Goal: Find contact information: Find contact information

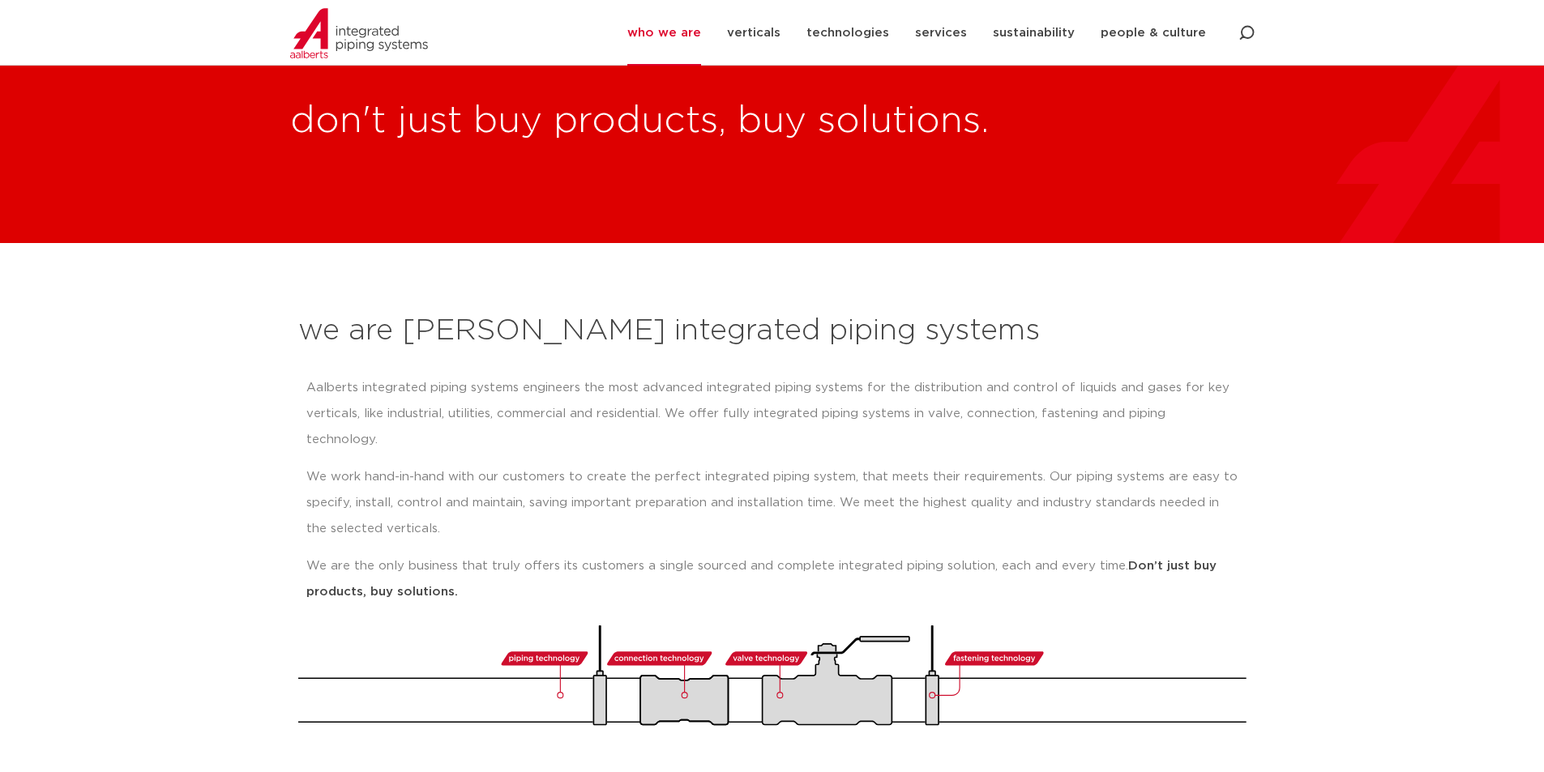
scroll to position [81, 0]
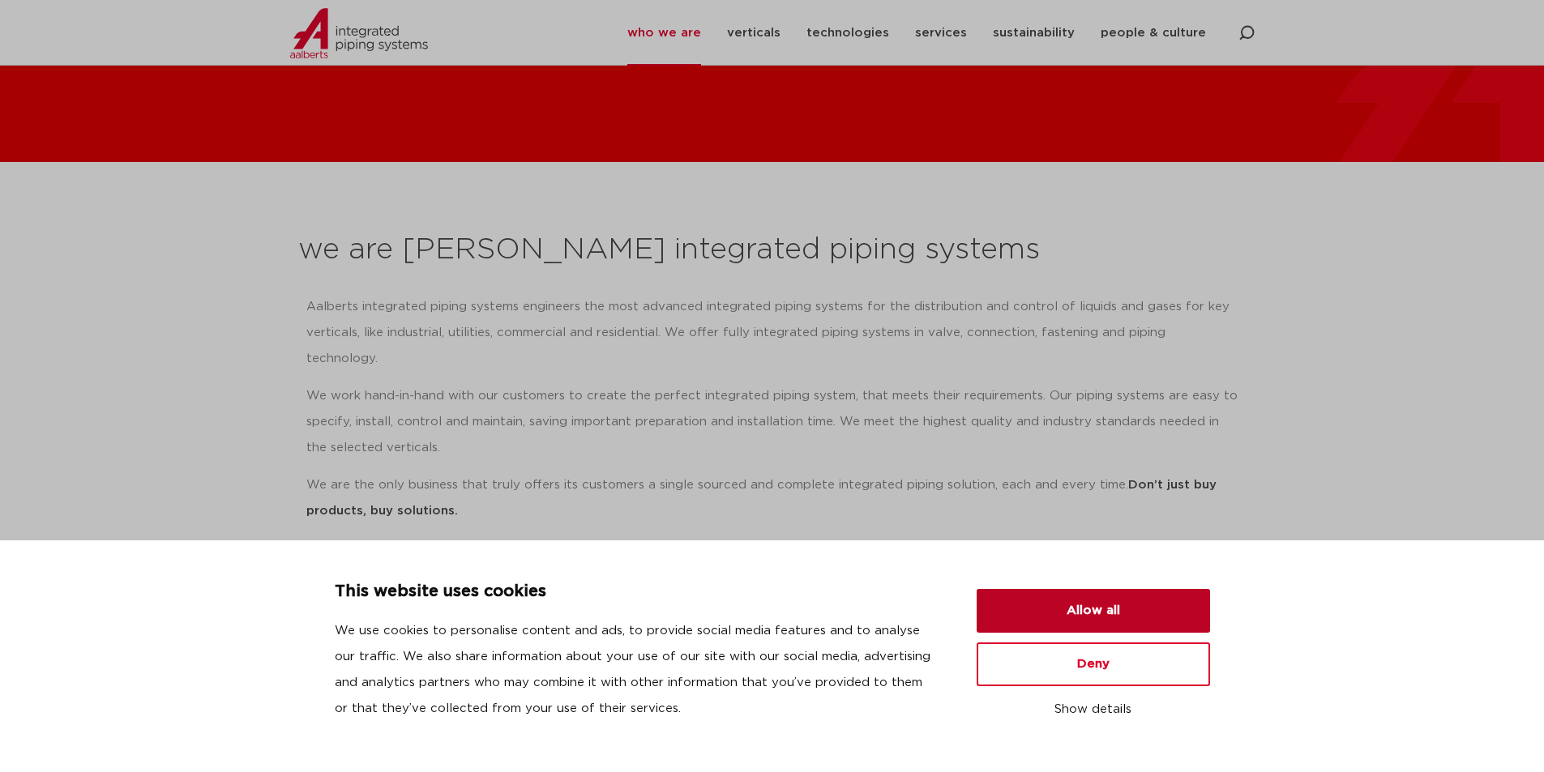
click at [1130, 618] on button "Allow all" at bounding box center [1093, 611] width 233 height 44
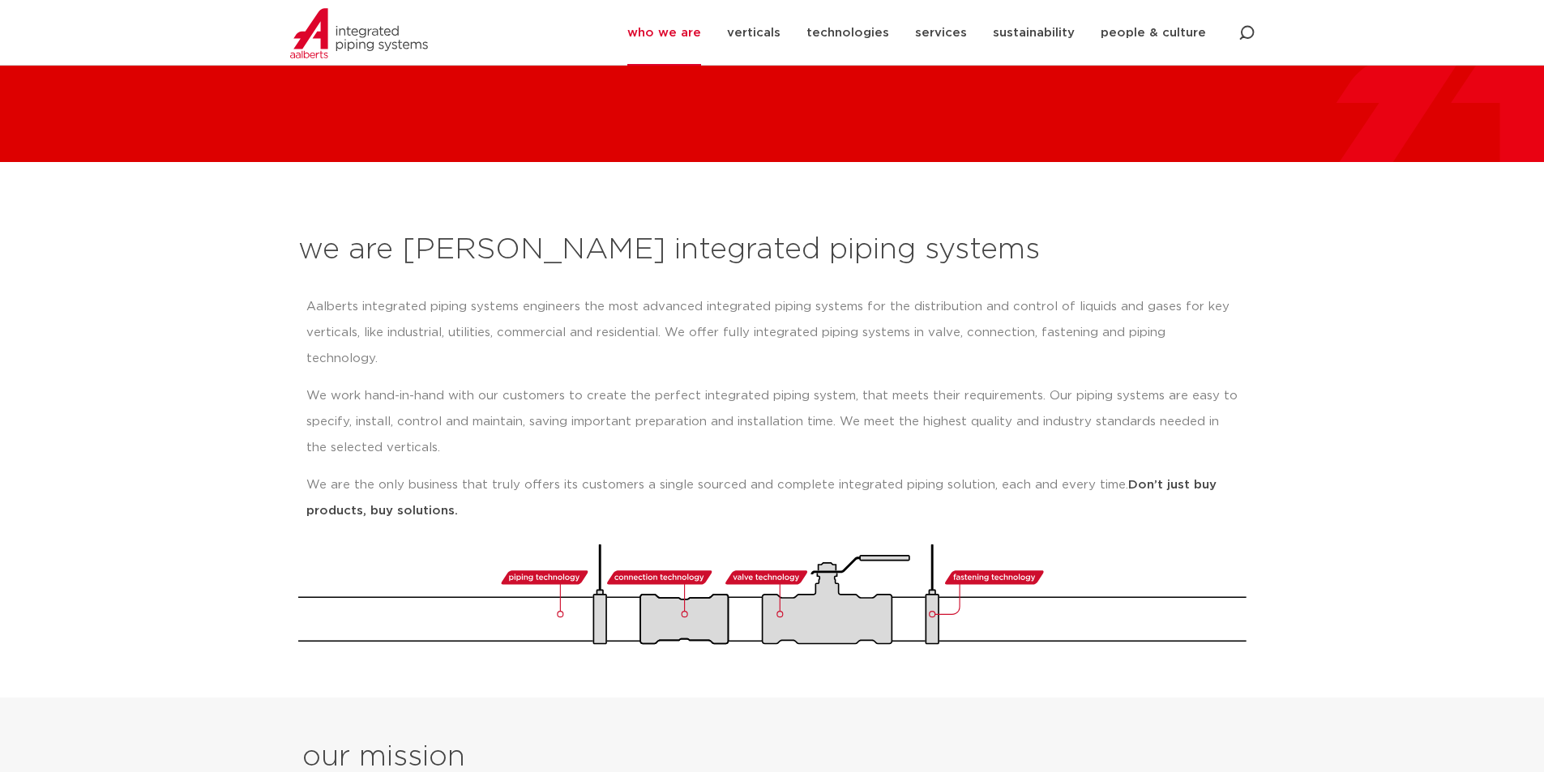
scroll to position [243, 0]
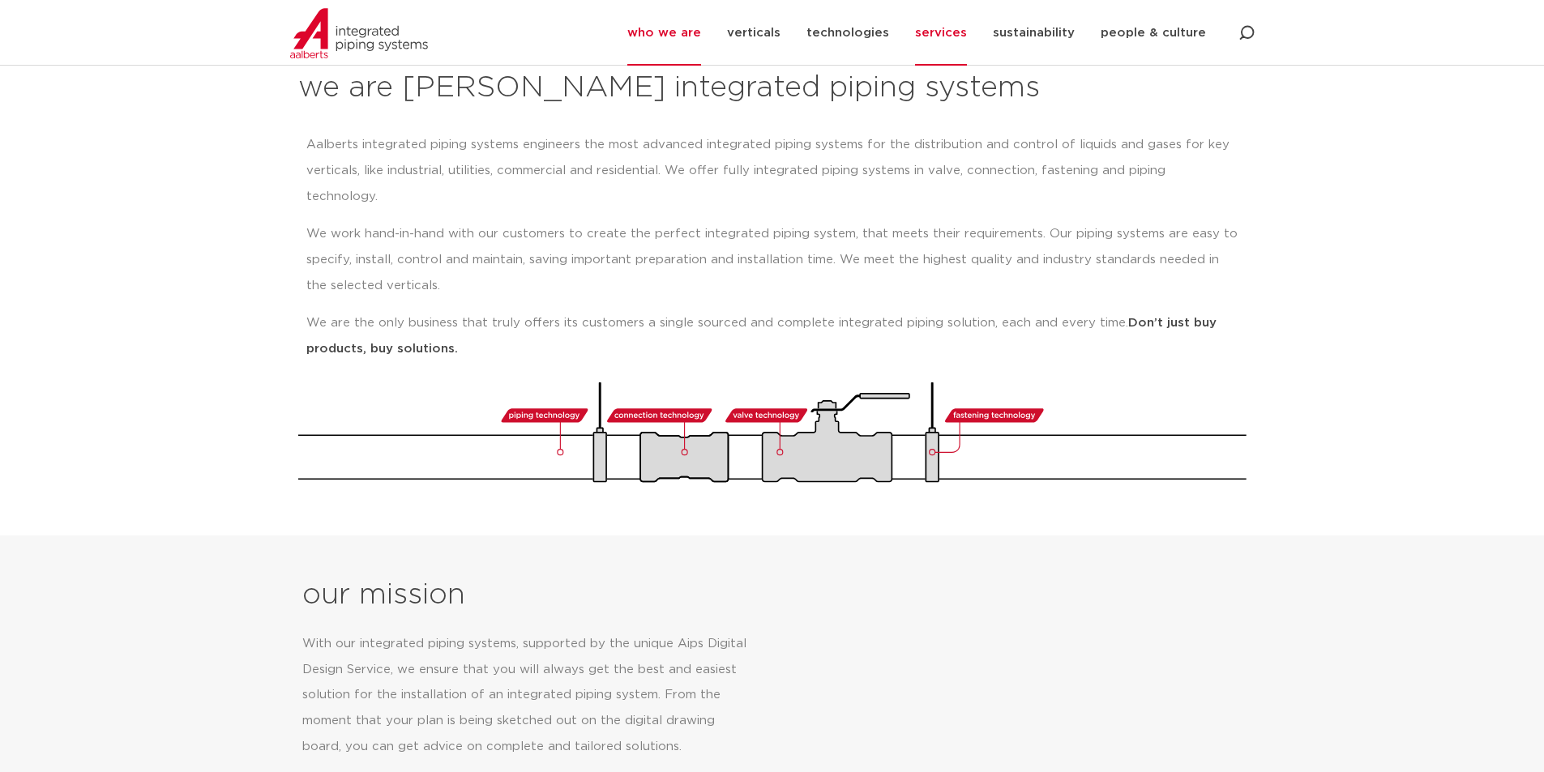
click at [958, 36] on link "services" at bounding box center [941, 33] width 52 height 66
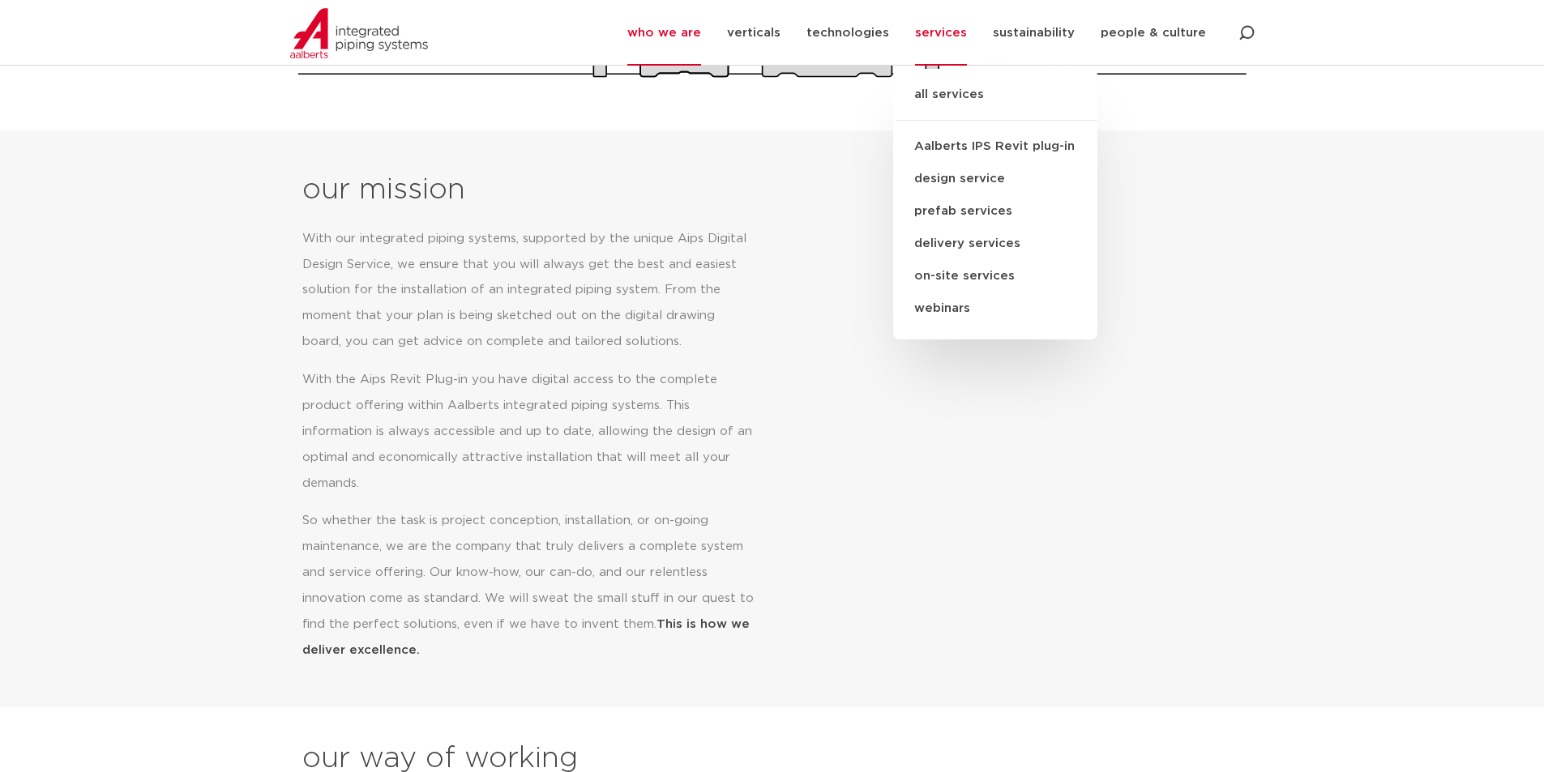
scroll to position [1054, 0]
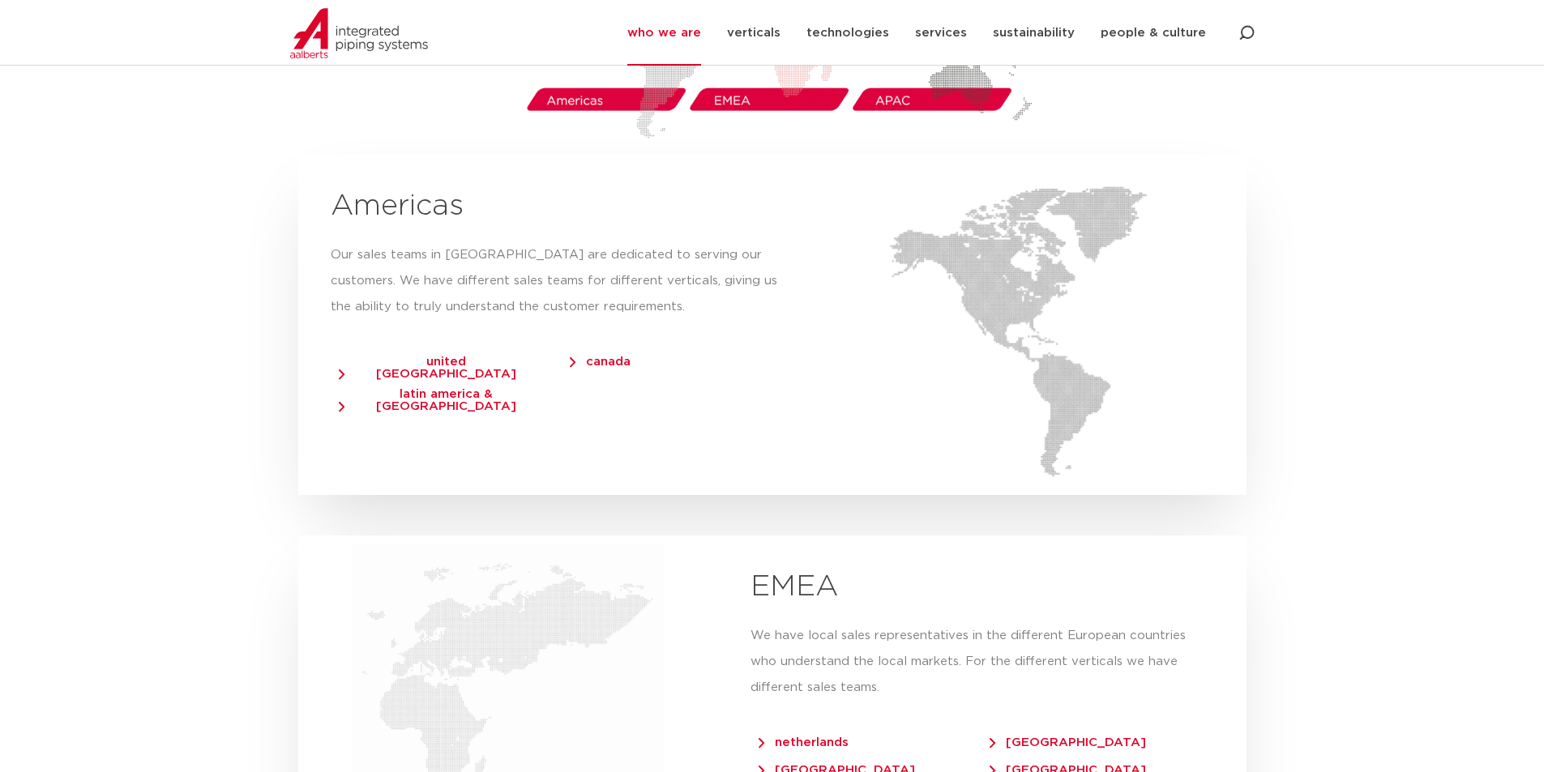
scroll to position [3242, 0]
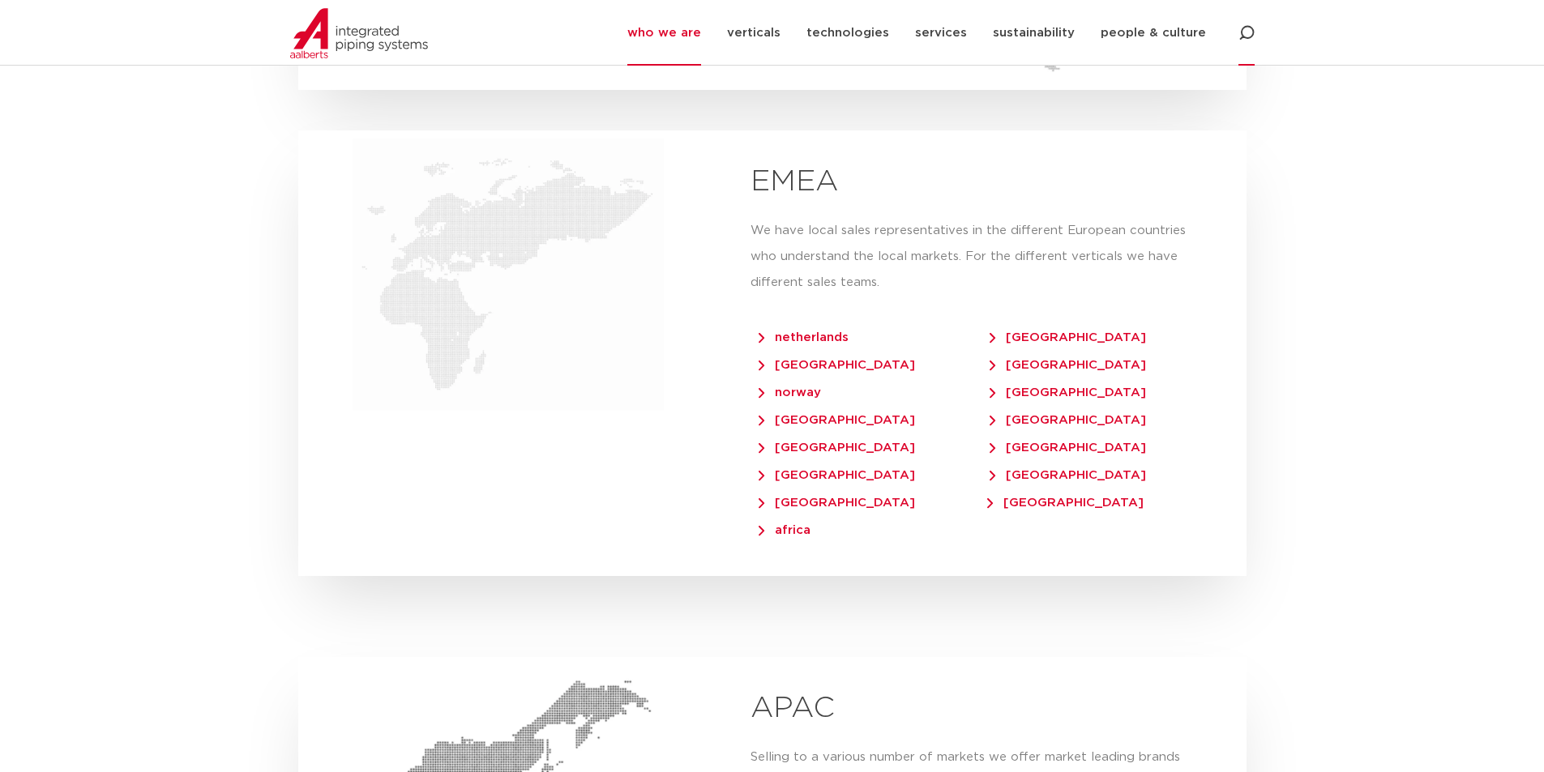
click at [1246, 37] on icon at bounding box center [1245, 33] width 19 height 19
click at [1234, 39] on input "Search" at bounding box center [1124, 33] width 259 height 37
type input "orders"
click button "Search" at bounding box center [0, 0] width 0 height 0
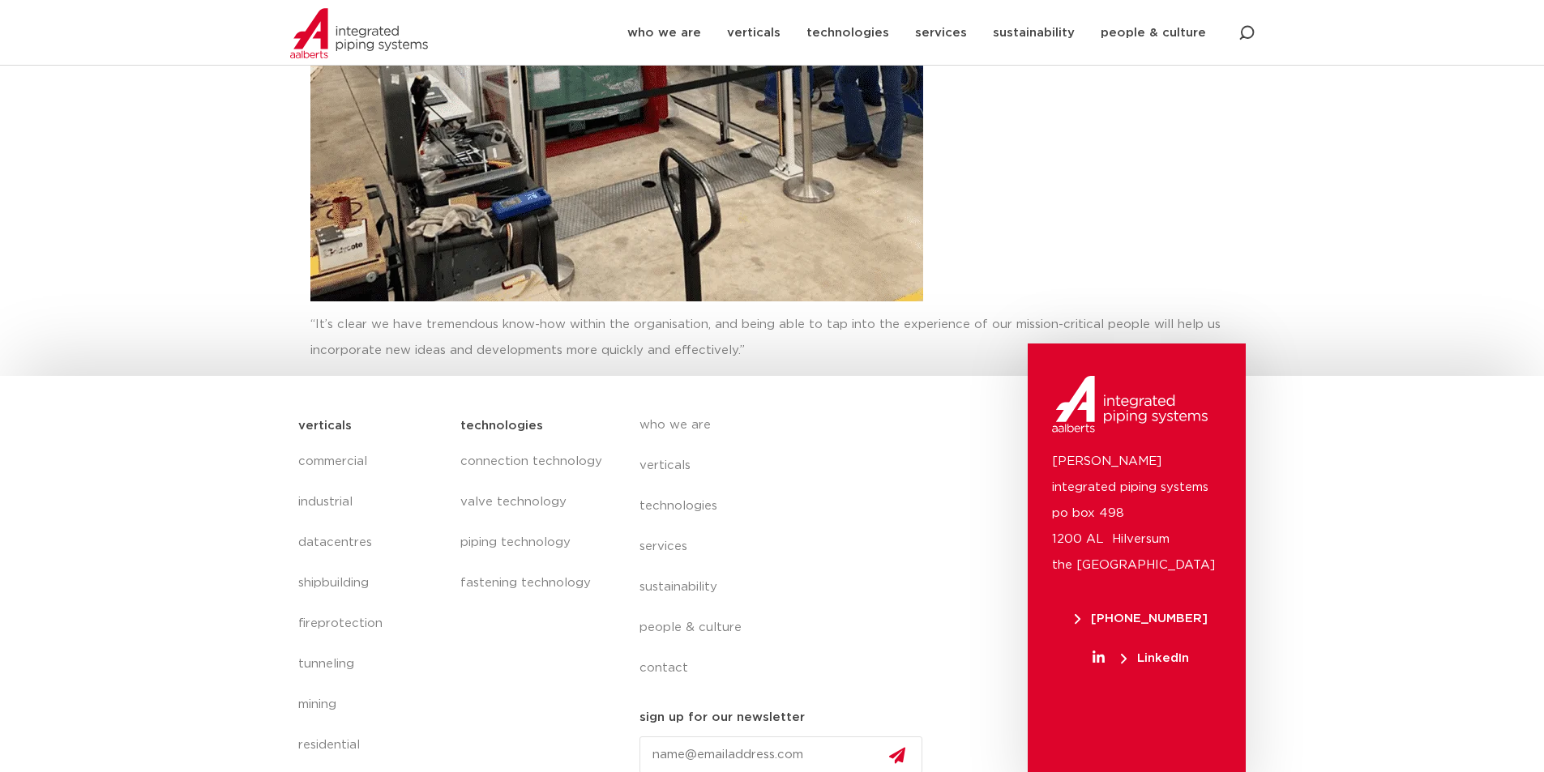
scroll to position [833, 0]
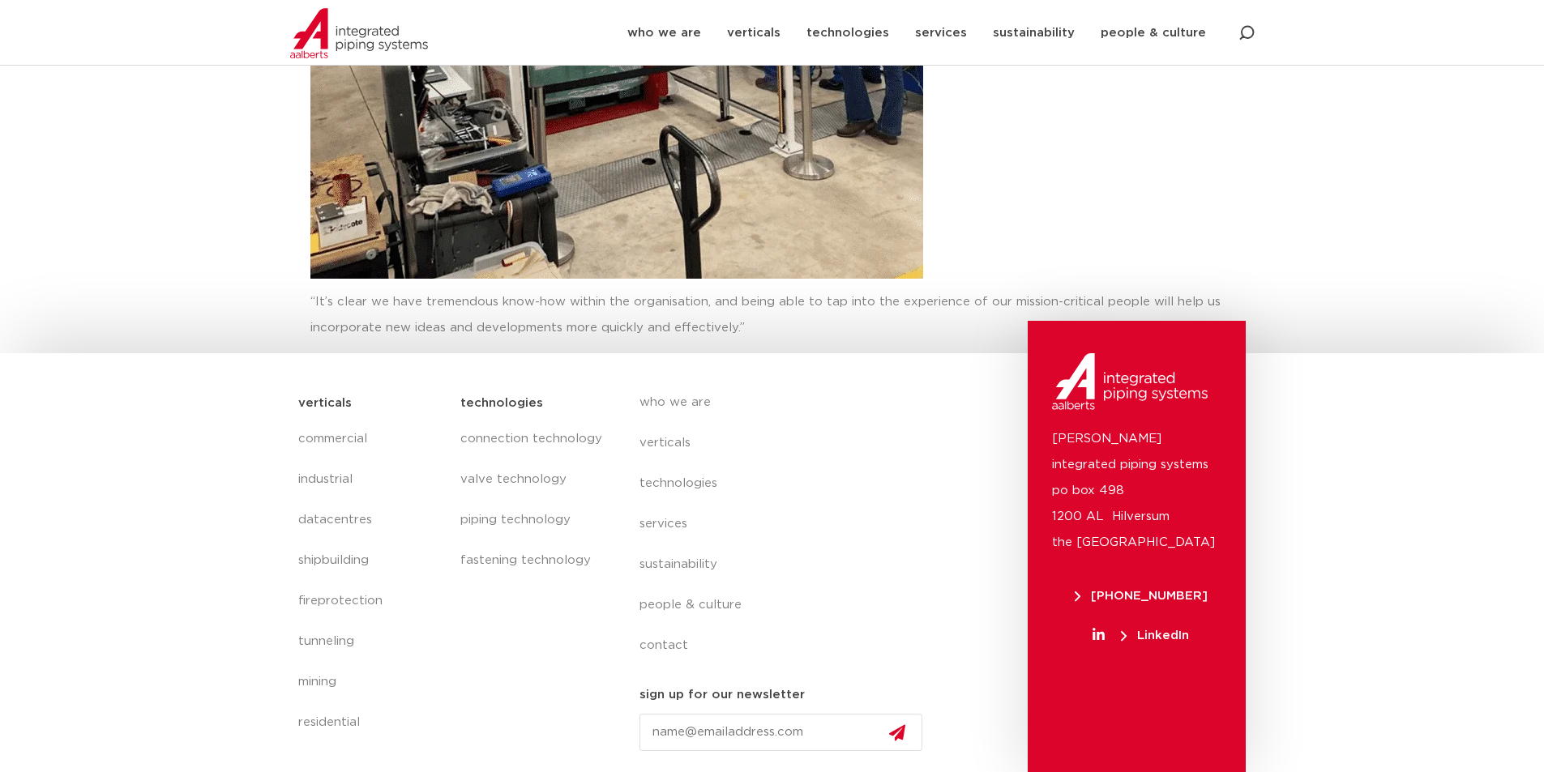
click at [814, 731] on input "Email" at bounding box center [781, 732] width 284 height 37
click at [537, 668] on div "technologies connection technology valve technology piping technology fastening…" at bounding box center [533, 579] width 162 height 387
click at [666, 639] on link "contact" at bounding box center [787, 646] width 297 height 41
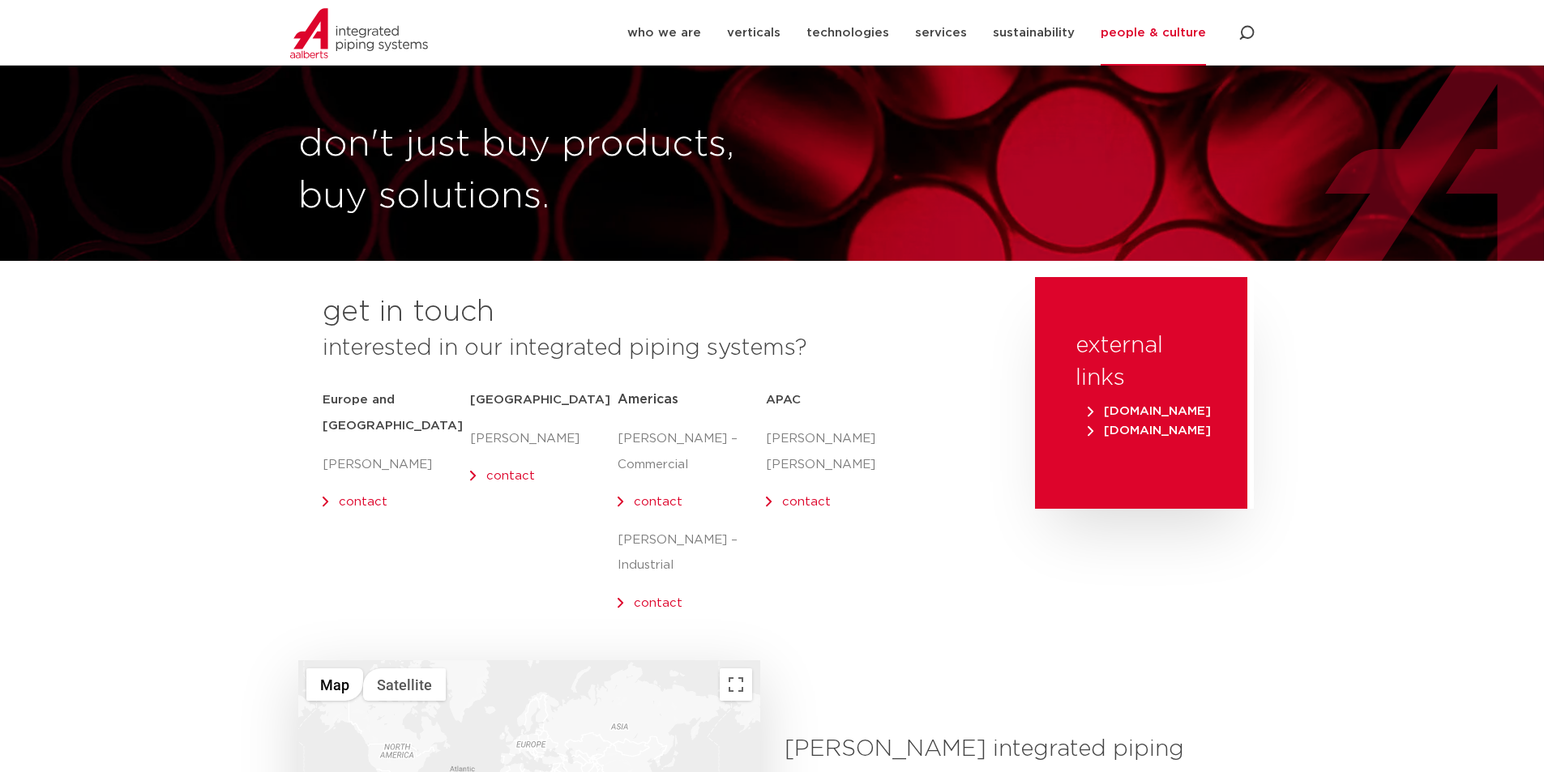
scroll to position [162, 0]
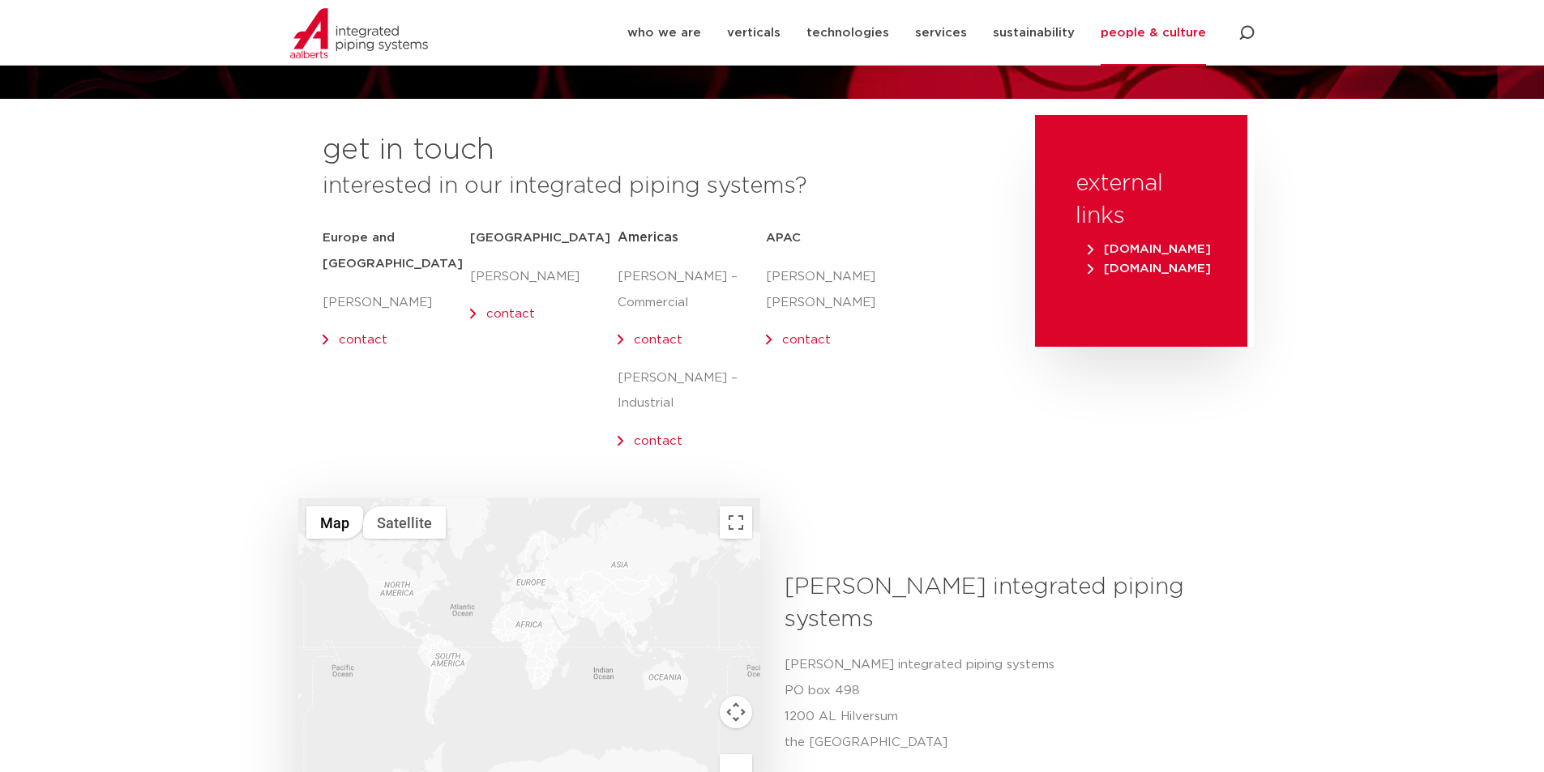
click at [407, 563] on div at bounding box center [529, 652] width 462 height 308
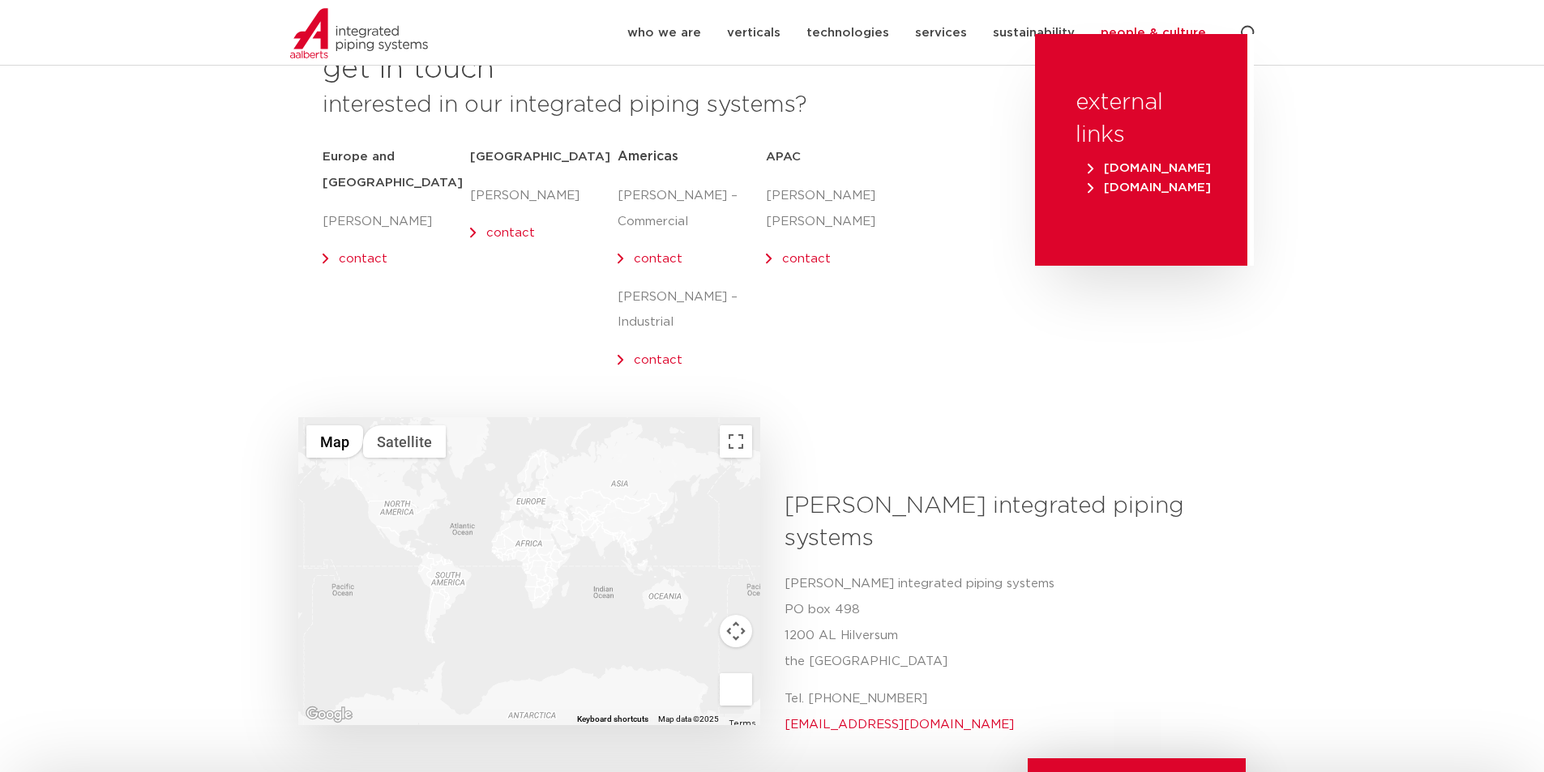
click at [485, 233] on p "contact" at bounding box center [543, 233] width 147 height 26
click at [664, 254] on link "contact" at bounding box center [658, 259] width 49 height 12
click at [649, 354] on link "contact" at bounding box center [658, 360] width 49 height 12
click at [669, 206] on p "[PERSON_NAME] – Commercial" at bounding box center [691, 209] width 147 height 52
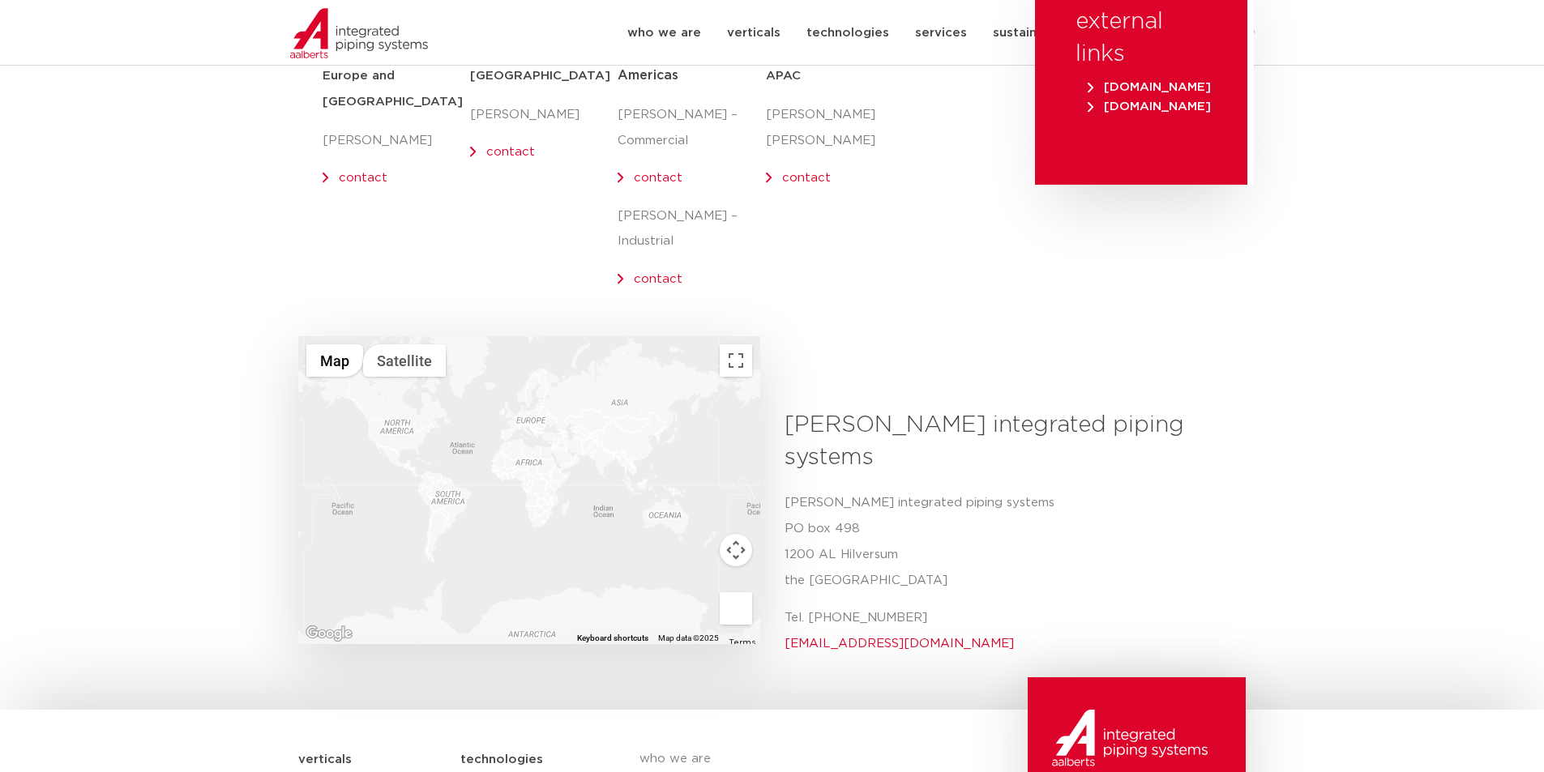
scroll to position [405, 0]
